Goal: Information Seeking & Learning: Check status

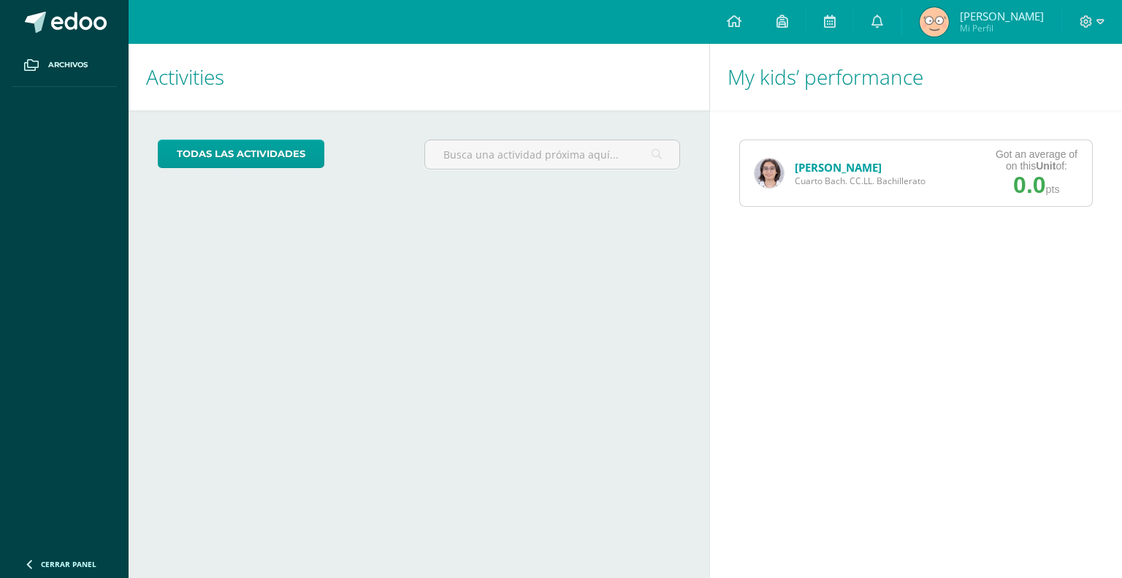
click at [800, 161] on link "[PERSON_NAME]" at bounding box center [837, 167] width 87 height 15
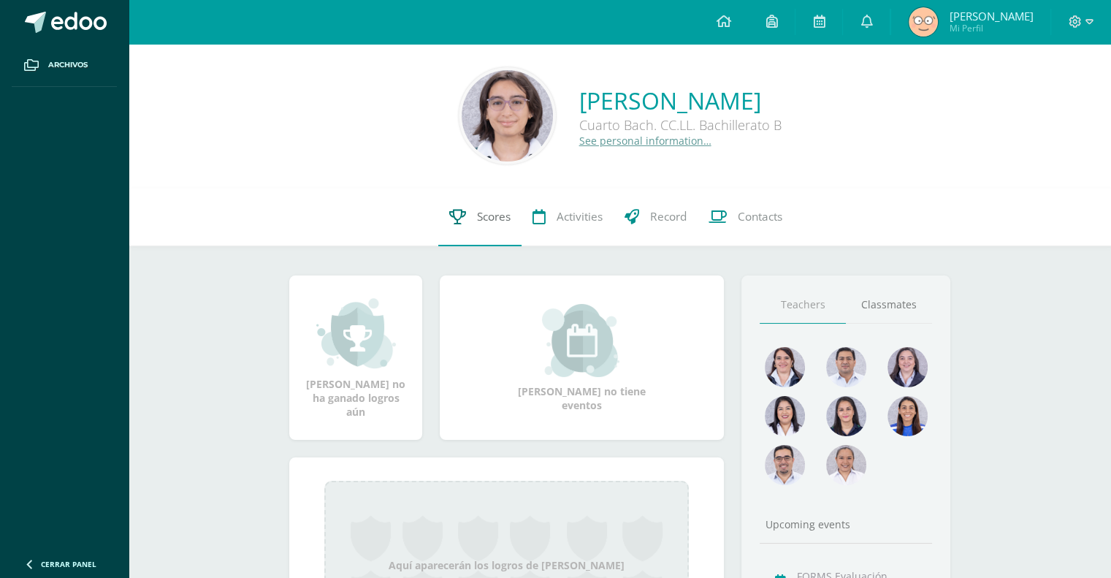
click at [466, 207] on link "Scores" at bounding box center [479, 217] width 83 height 58
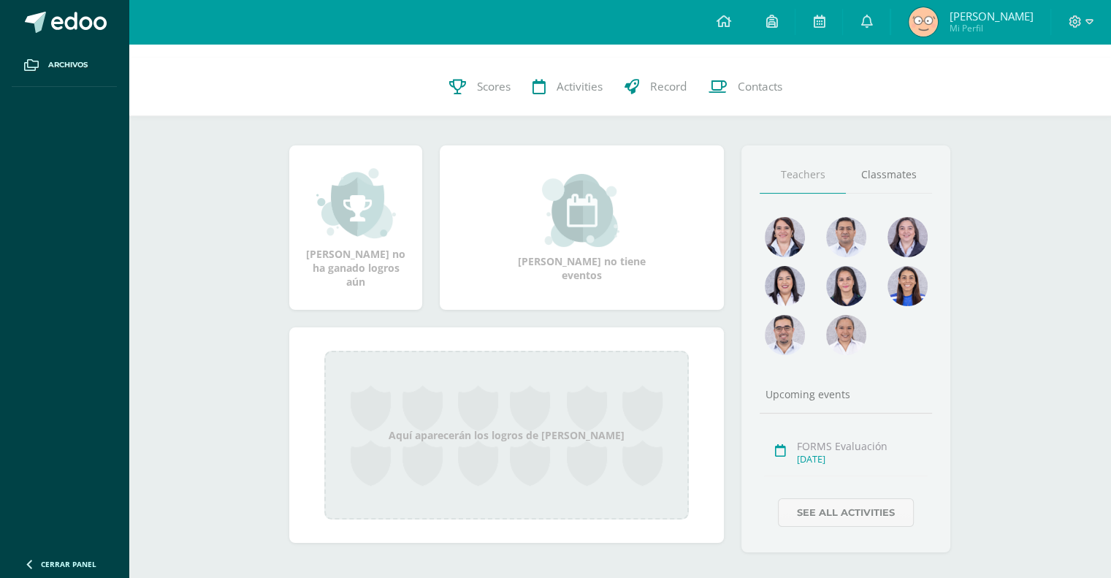
scroll to position [145, 0]
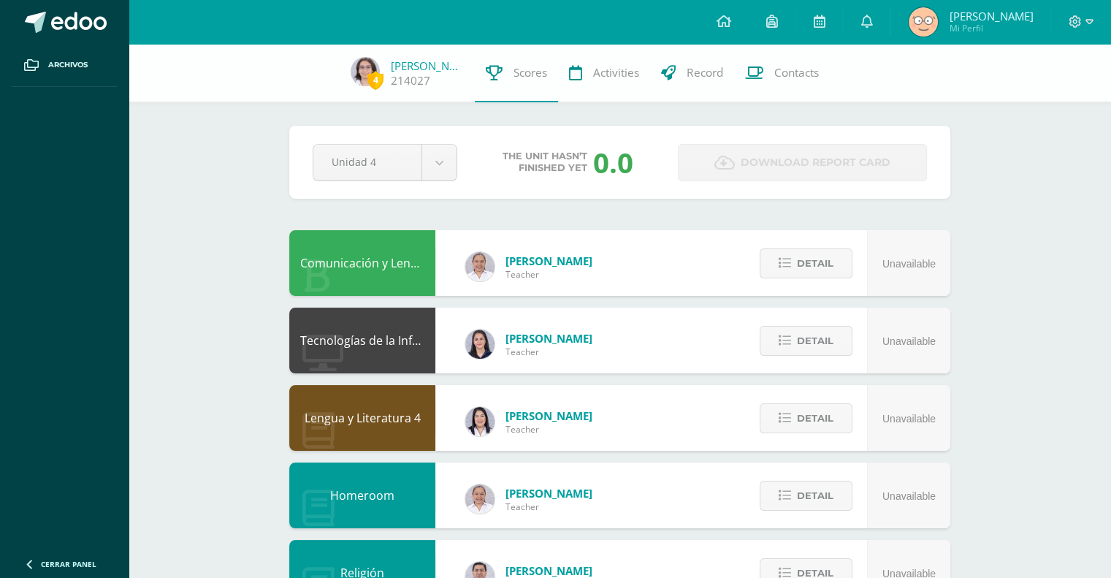
click at [294, 160] on div "Pendiente Unidad 4 Unidad 1 Unidad 2 Unidad 3 Unidad 4 The unit hasn’t finished…" at bounding box center [619, 162] width 661 height 73
click at [362, 156] on body "Archivos Cerrar panel Configuration Log out [PERSON_NAME] Mi Perfil Notificatio…" at bounding box center [555, 588] width 1111 height 1176
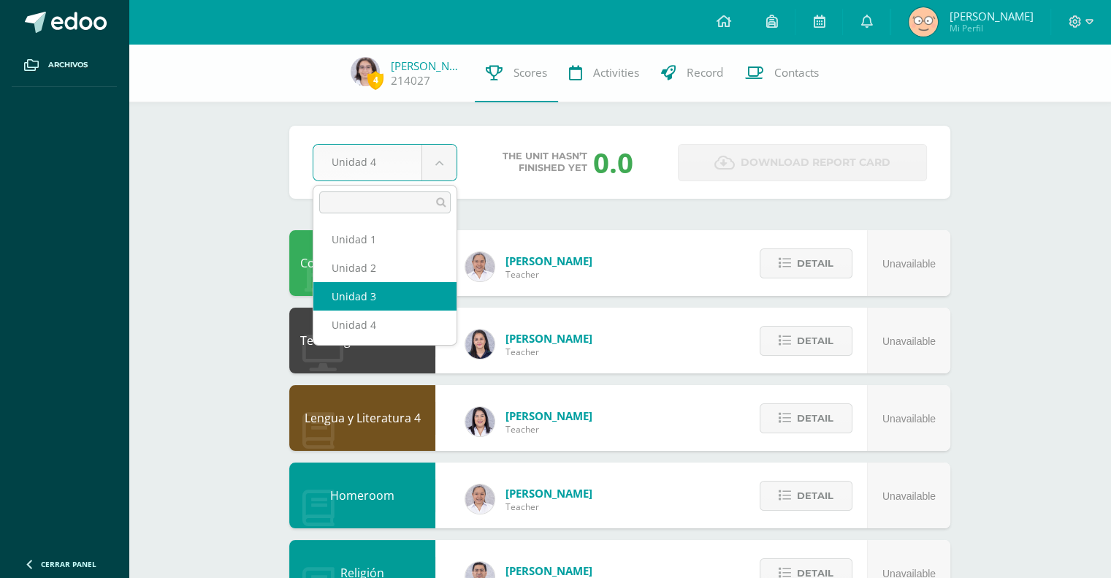
drag, startPoint x: 339, startPoint y: 271, endPoint x: 337, endPoint y: 283, distance: 11.9
select select "Unidad 3"
click at [337, 283] on div "Comunicación y Lenguaje L3 Inglés 4" at bounding box center [362, 263] width 146 height 66
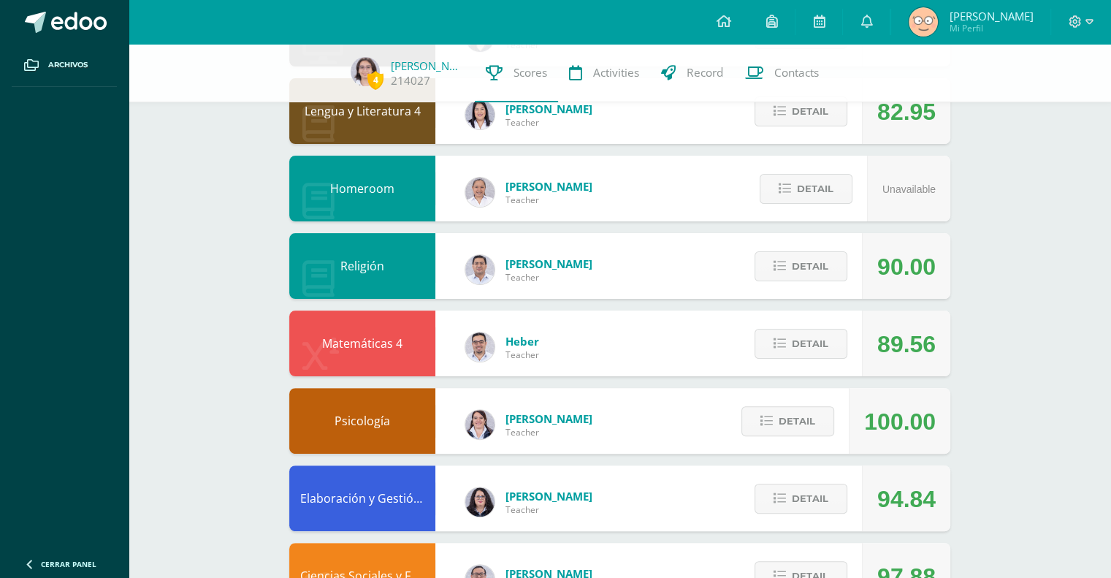
scroll to position [161, 0]
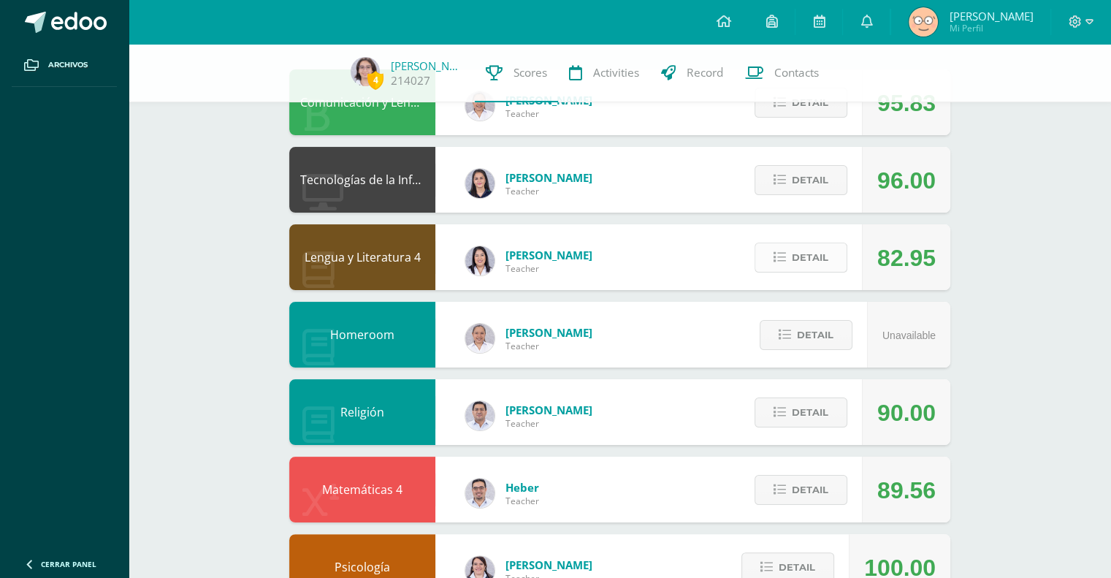
click at [797, 262] on span "Detail" at bounding box center [810, 257] width 37 height 27
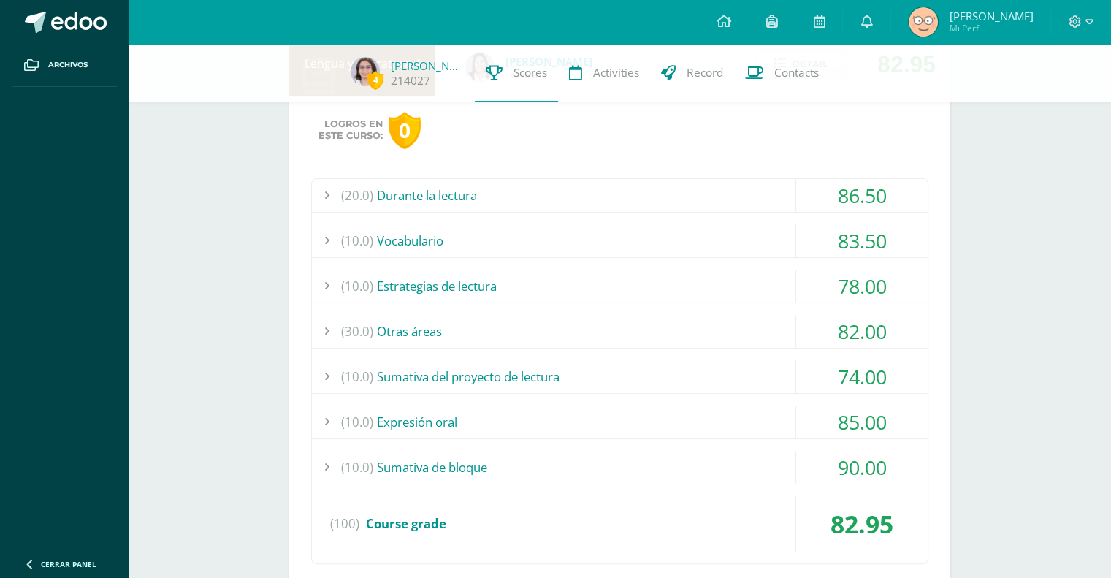
scroll to position [380, 0]
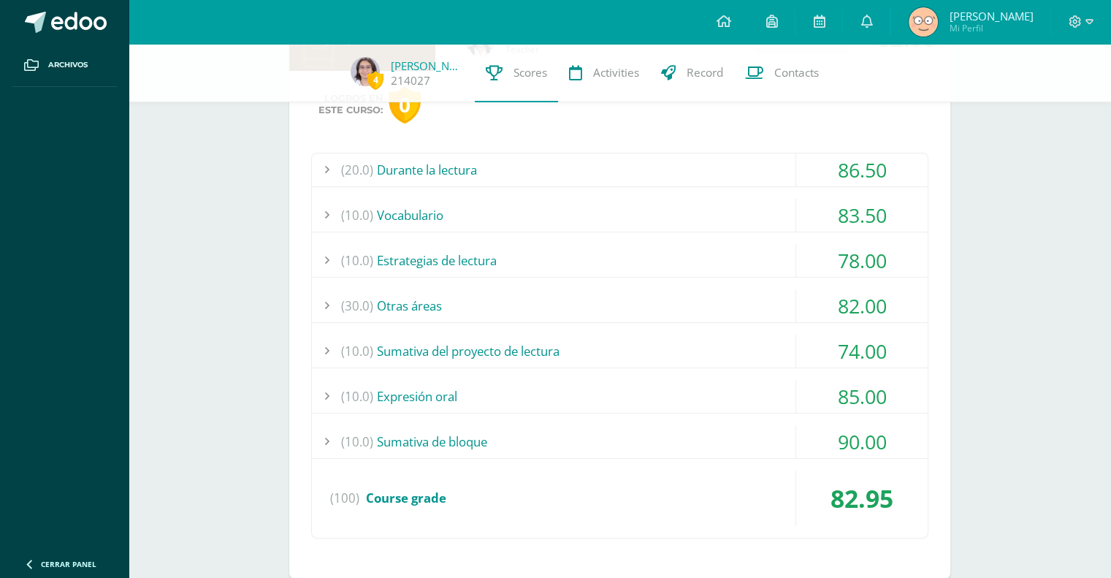
click at [793, 218] on div "(10.0) Vocabulario" at bounding box center [620, 215] width 616 height 33
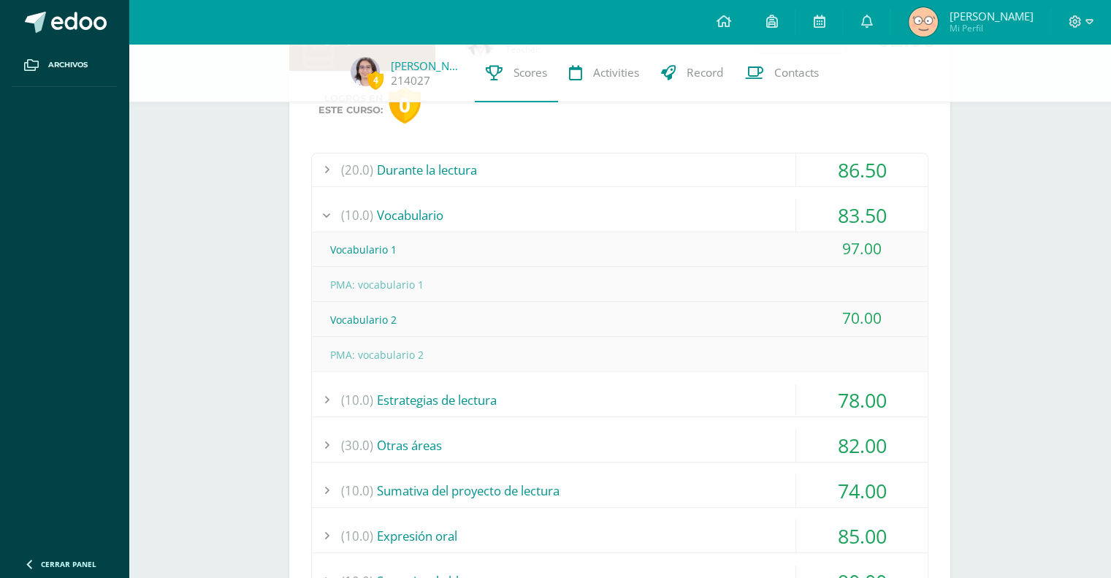
click at [777, 152] on div "Logros en este curso: 0 (20.0) Durante la lectura 86.50 Comprensión de la obra …" at bounding box center [619, 394] width 661 height 647
click at [777, 169] on div "(20.0) Durante la lectura" at bounding box center [620, 169] width 616 height 33
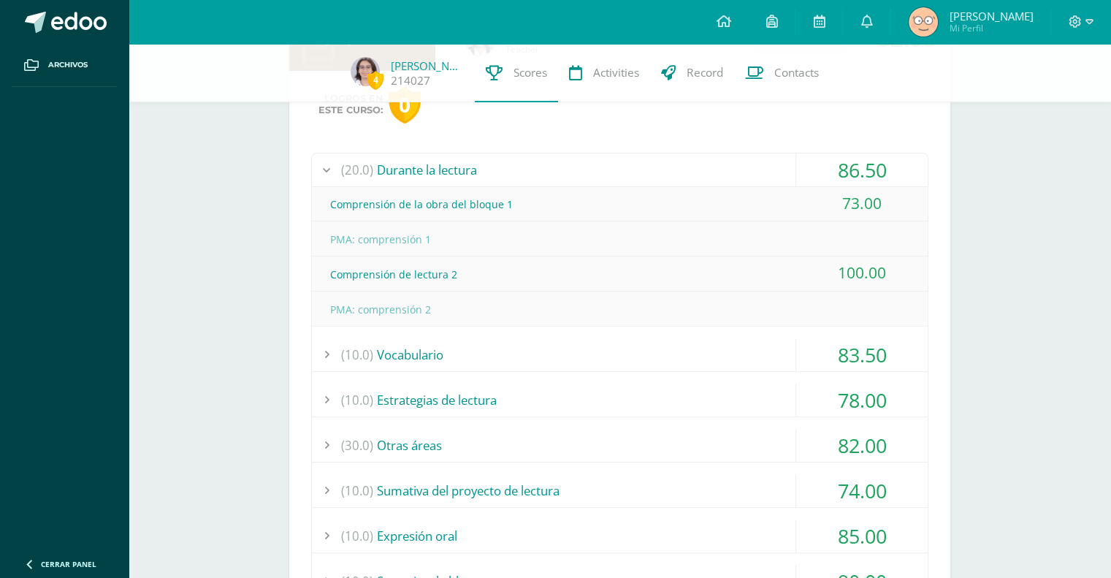
click at [806, 416] on div "(20.0) Durante la lectura 86.50 Comprensión de la obra del bloque 1 73.00 (100)" at bounding box center [619, 415] width 617 height 525
click at [749, 410] on div "(10.0) Estrategias de lectura" at bounding box center [620, 399] width 616 height 33
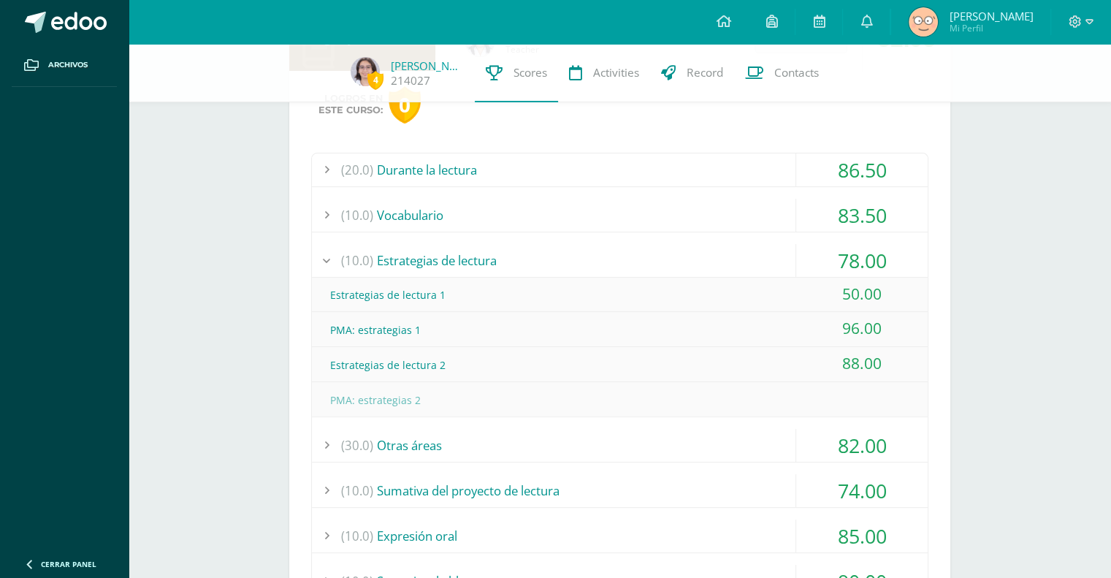
click at [521, 253] on div "(10.0) Estrategias de lectura" at bounding box center [620, 260] width 616 height 33
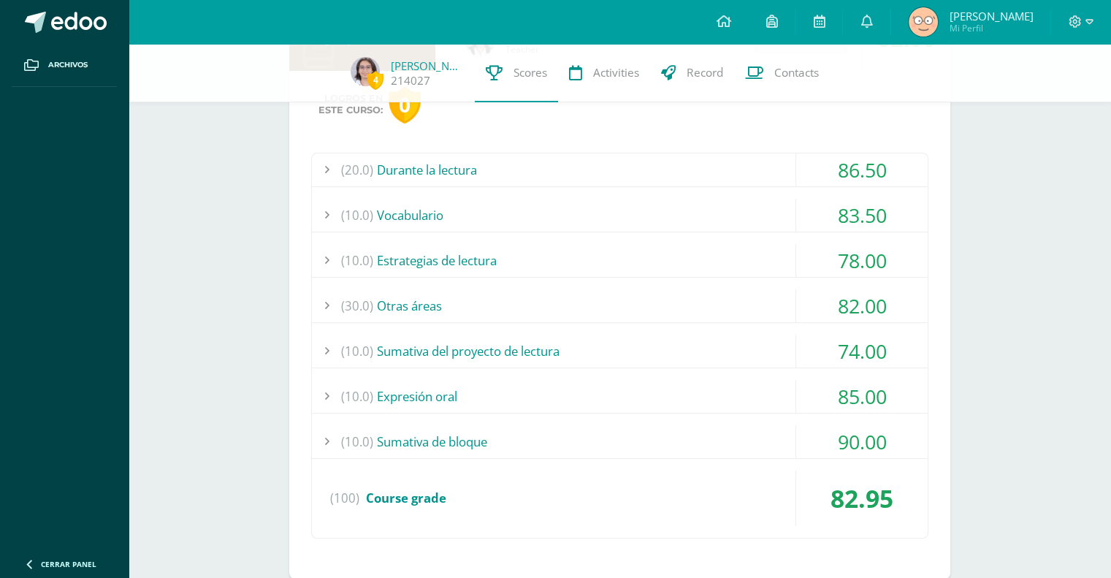
click at [466, 316] on div "(30.0) Otras áreas" at bounding box center [620, 305] width 616 height 33
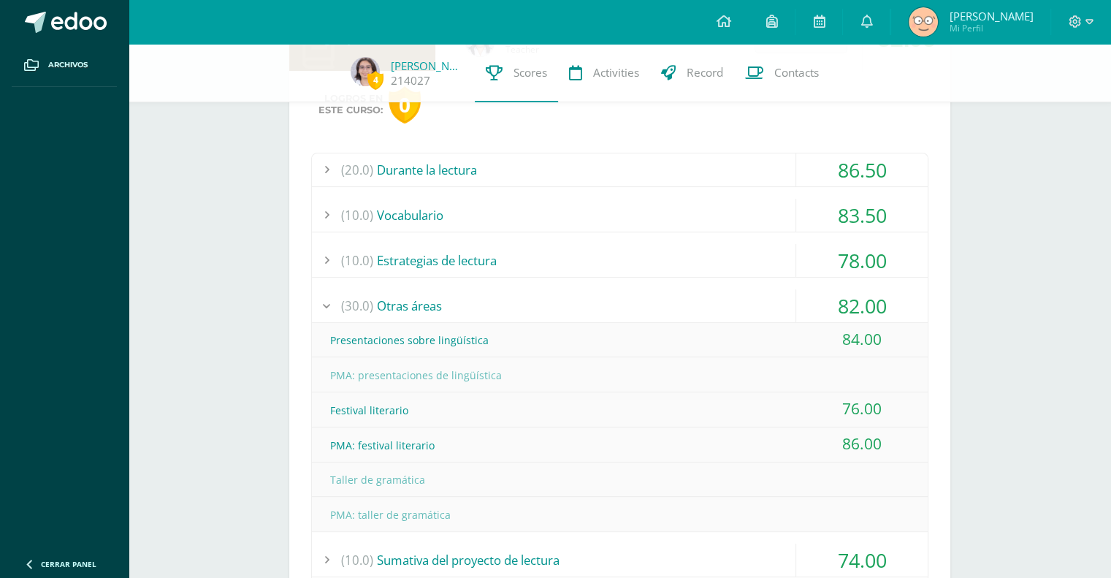
click at [466, 304] on div "(30.0) Otras áreas" at bounding box center [620, 305] width 616 height 33
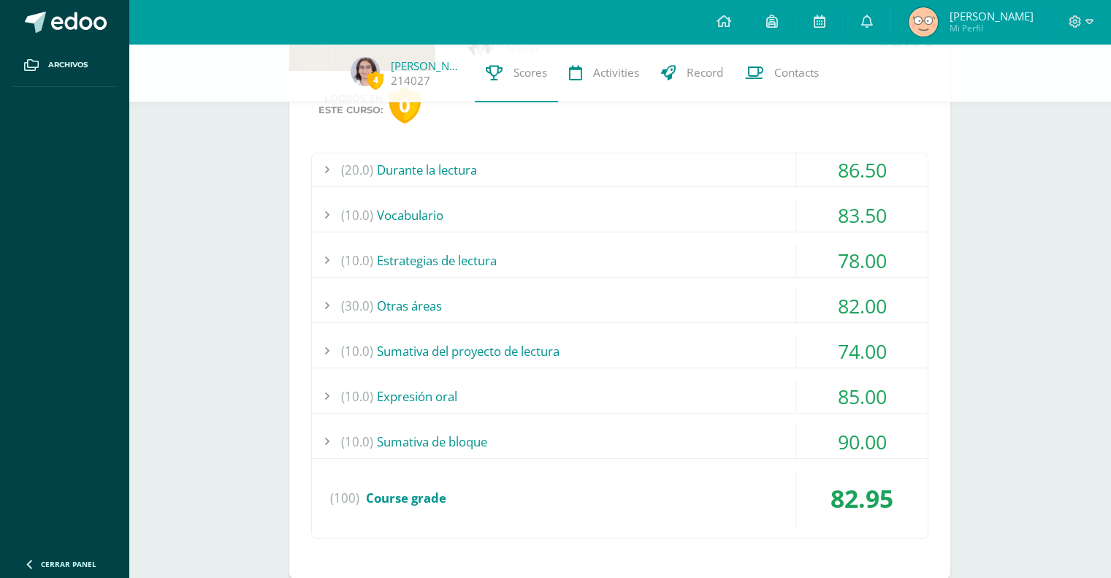
click at [466, 304] on div "(30.0) Otras áreas" at bounding box center [620, 305] width 616 height 33
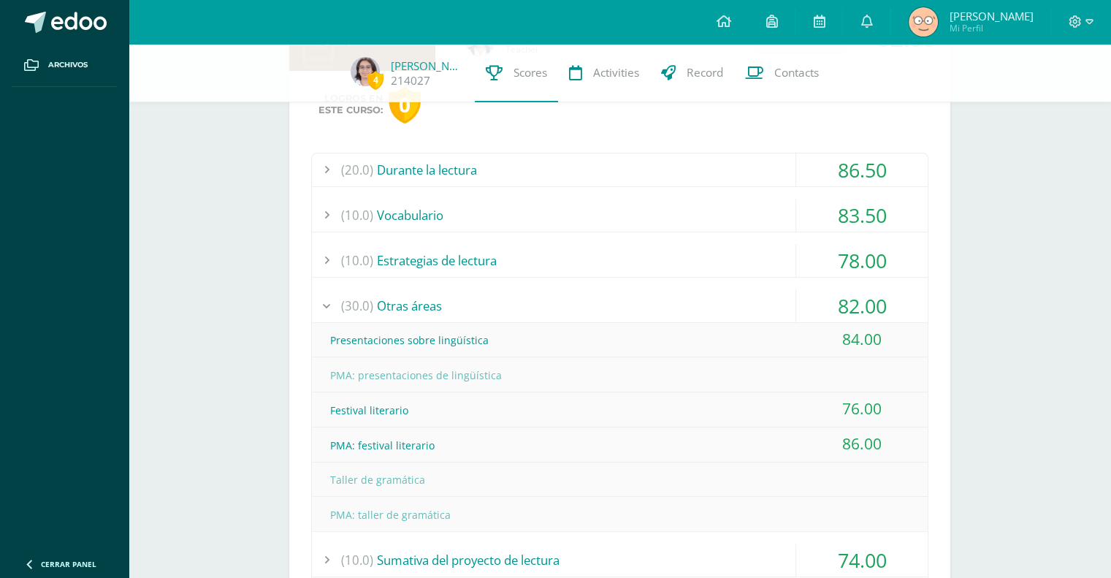
click at [466, 304] on div "(30.0) Otras áreas" at bounding box center [620, 305] width 616 height 33
